Goal: Task Accomplishment & Management: Use online tool/utility

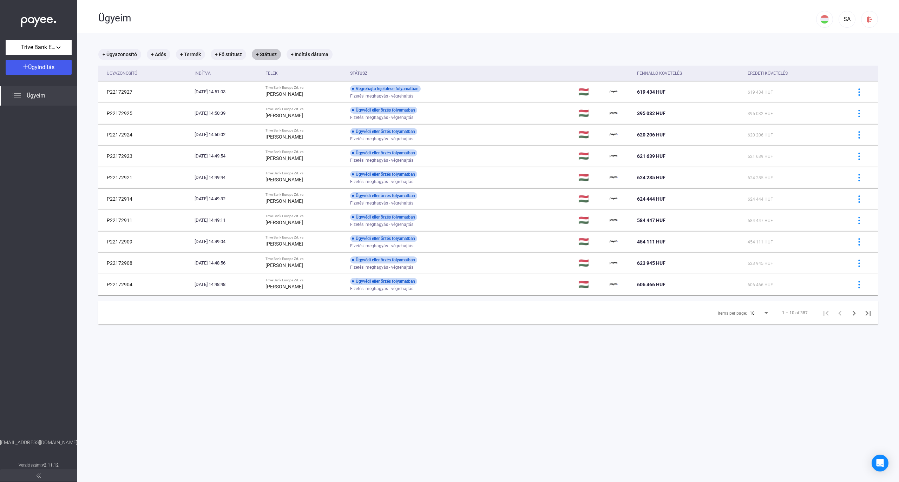
click at [266, 56] on mat-chip "+ Státusz" at bounding box center [266, 54] width 29 height 11
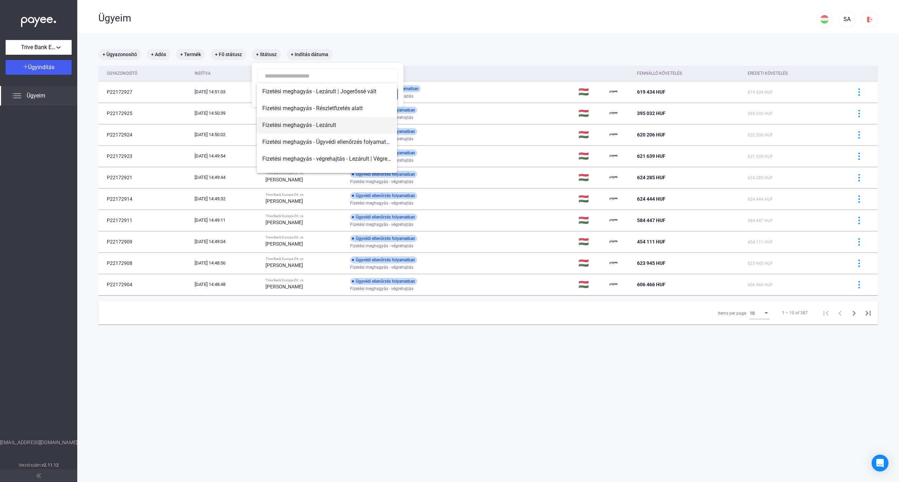
click at [341, 120] on mat-option "Fizetési meghagyás - Lezárult" at bounding box center [327, 125] width 140 height 17
type input "**********"
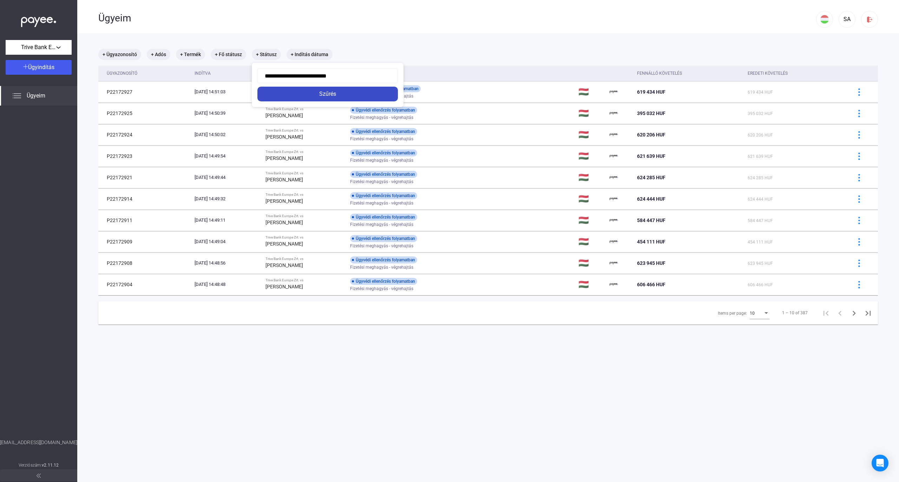
click at [341, 91] on div "Szűrés" at bounding box center [327, 94] width 136 height 8
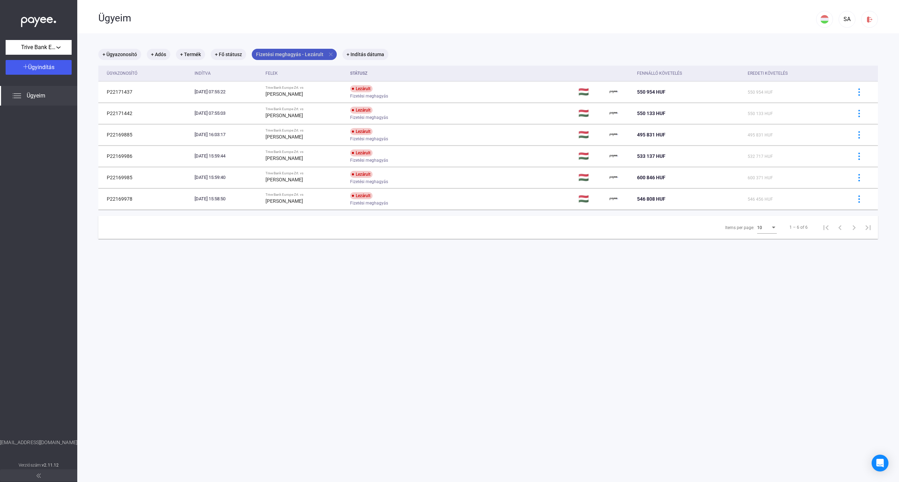
click at [307, 53] on mat-chip "Fizetési meghagyás - Lezárult close" at bounding box center [294, 54] width 85 height 11
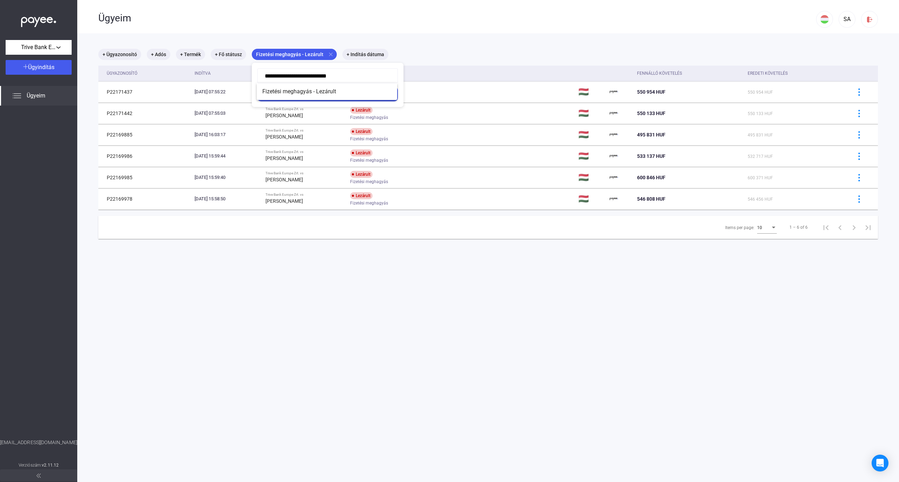
click at [324, 54] on div at bounding box center [449, 241] width 899 height 482
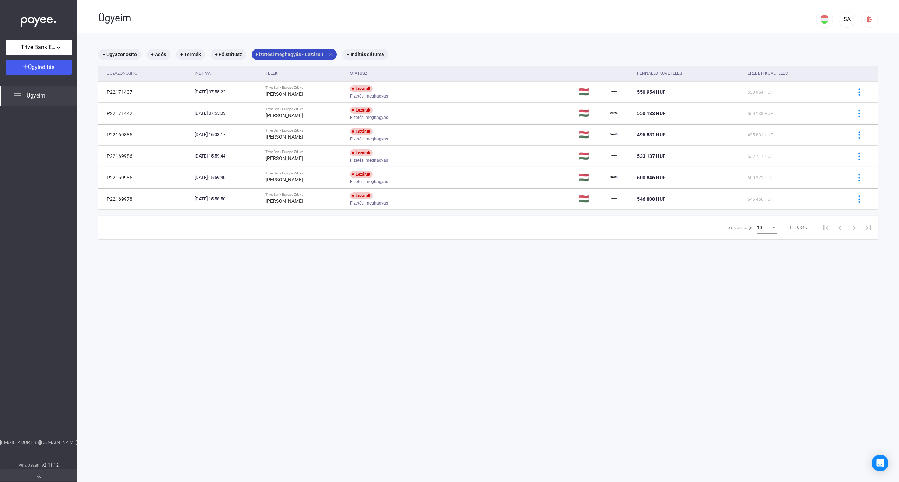
click at [324, 54] on mat-chip "Fizetési meghagyás - Lezárult close" at bounding box center [294, 54] width 85 height 11
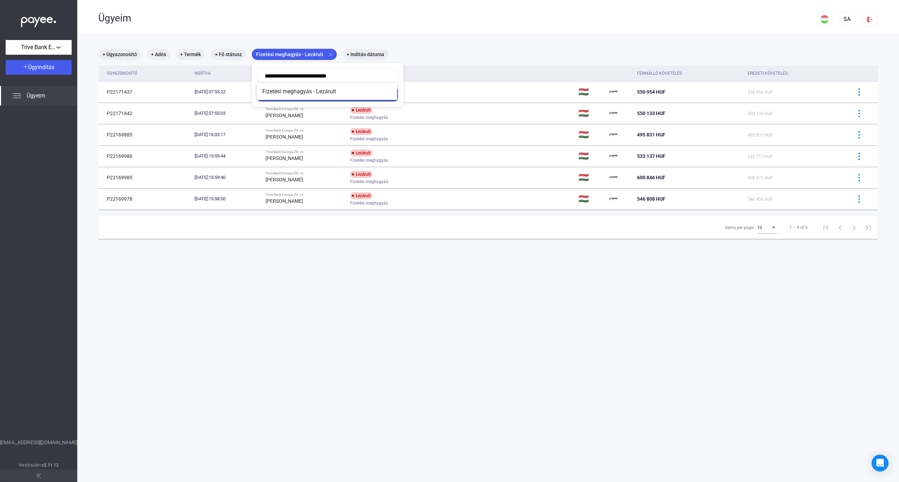
click at [328, 53] on div at bounding box center [449, 241] width 899 height 482
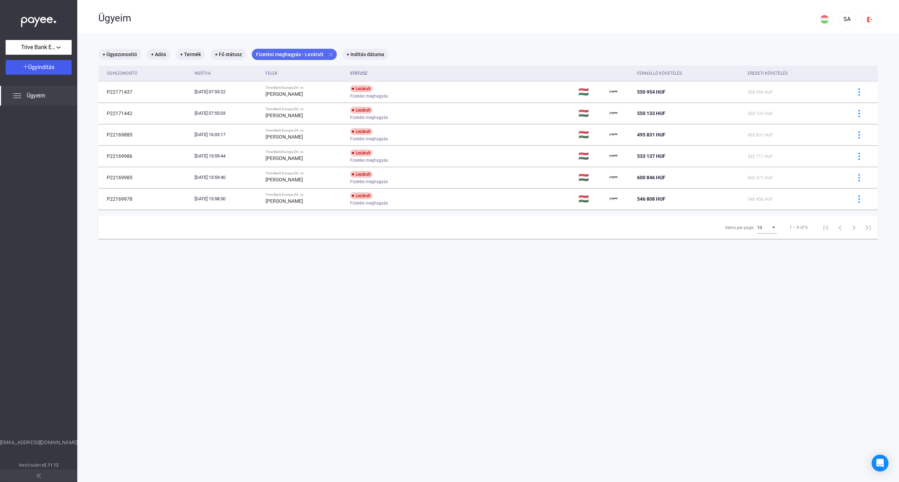
click at [328, 53] on mat-icon "close" at bounding box center [331, 54] width 6 height 6
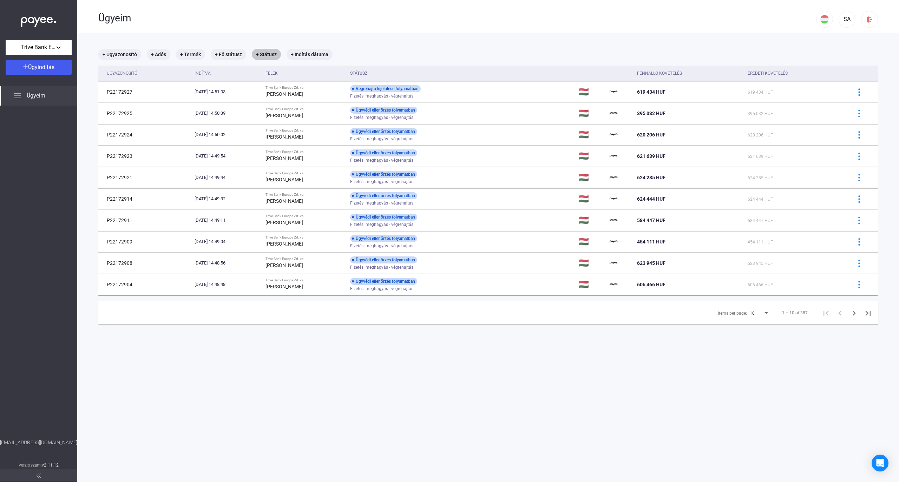
click at [270, 55] on mat-chip "+ Státusz" at bounding box center [266, 54] width 29 height 11
